Goal: Find specific page/section: Find specific page/section

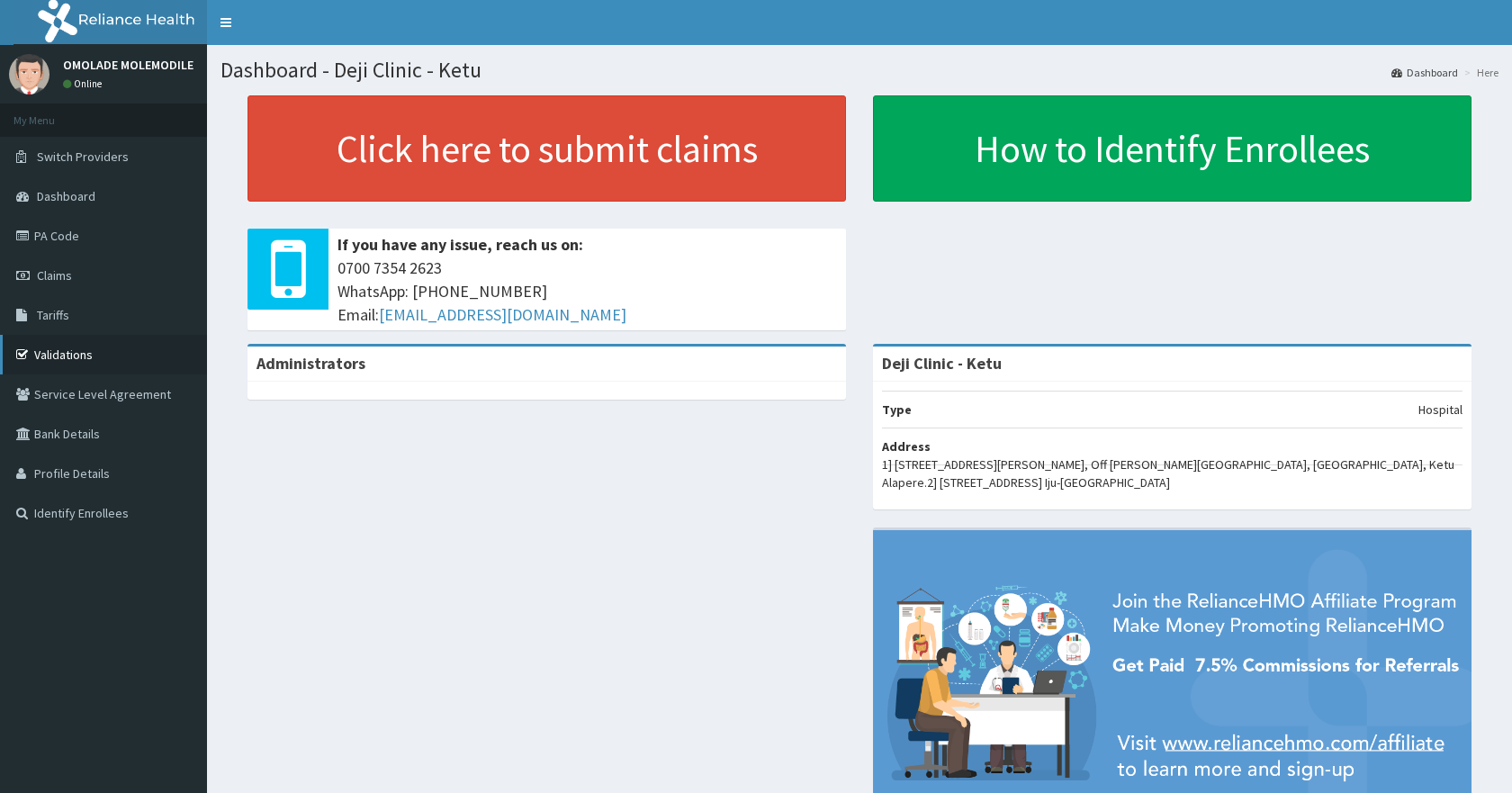
click at [99, 363] on link "Validations" at bounding box center [103, 354] width 207 height 40
click at [81, 359] on link "Validations" at bounding box center [103, 354] width 207 height 40
click at [79, 359] on link "Validations" at bounding box center [103, 354] width 207 height 40
click at [45, 349] on link "Validations" at bounding box center [103, 354] width 207 height 40
